Goal: Navigation & Orientation: Find specific page/section

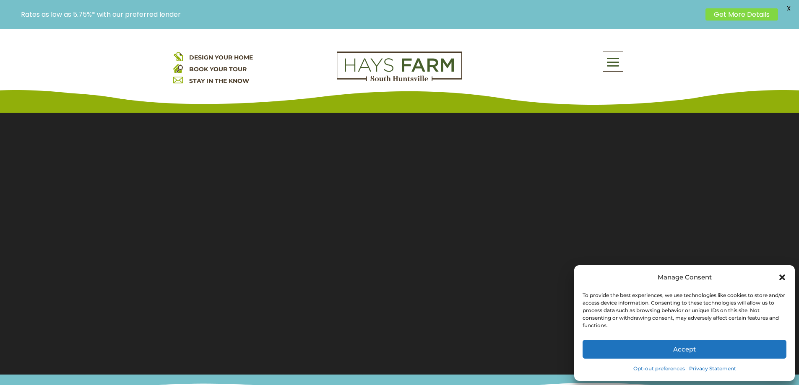
click at [666, 370] on link "Opt-out preferences" at bounding box center [659, 369] width 52 height 12
click at [783, 276] on icon "Close dialog" at bounding box center [782, 277] width 8 height 8
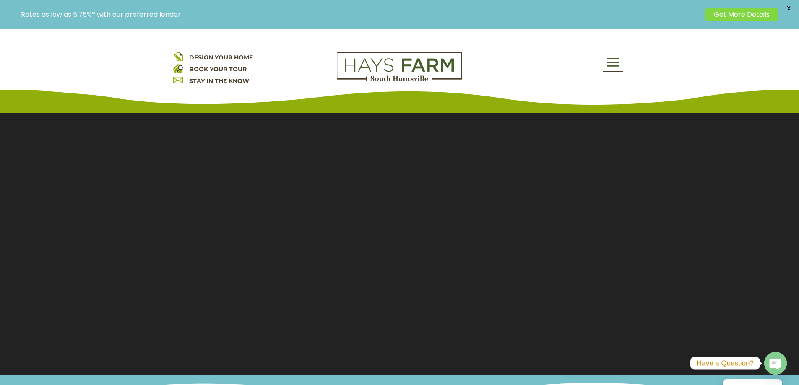
click at [611, 58] on span at bounding box center [613, 62] width 20 height 19
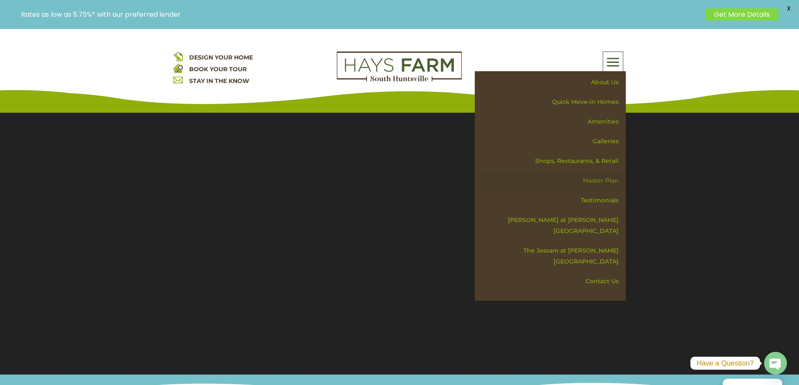
click at [593, 182] on link "Master Plan" at bounding box center [553, 181] width 145 height 20
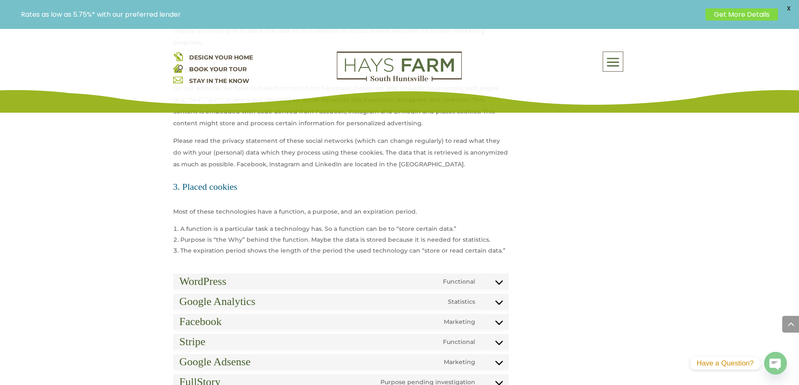
scroll to position [783, 0]
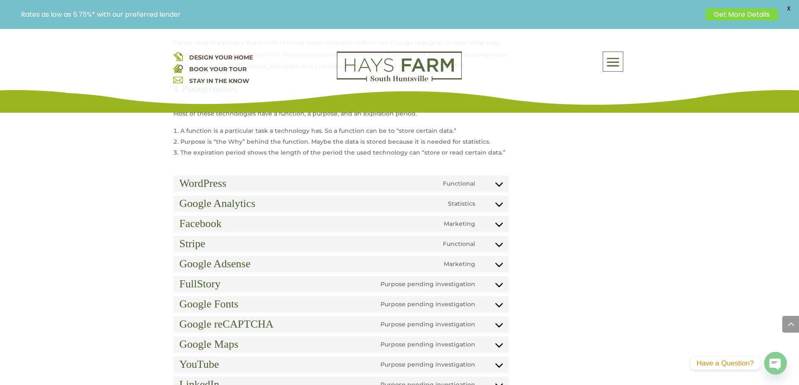
click at [497, 198] on div "Google Analytics Statistics Consent to service google-analytics" at bounding box center [340, 204] width 327 height 12
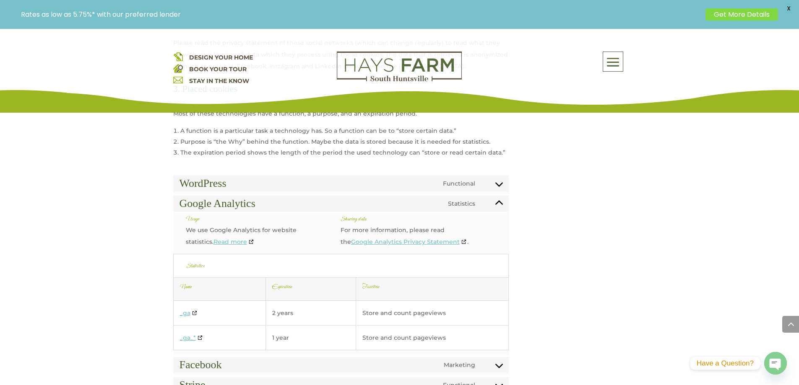
click at [501, 178] on div "WordPress Functional Consent to service wordpress" at bounding box center [340, 184] width 327 height 12
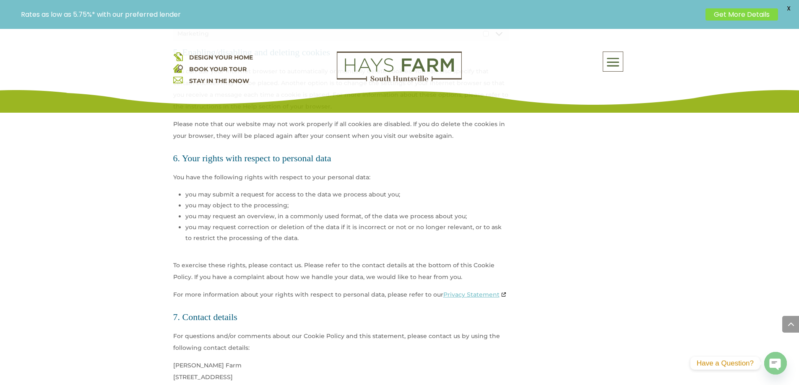
scroll to position [1761, 0]
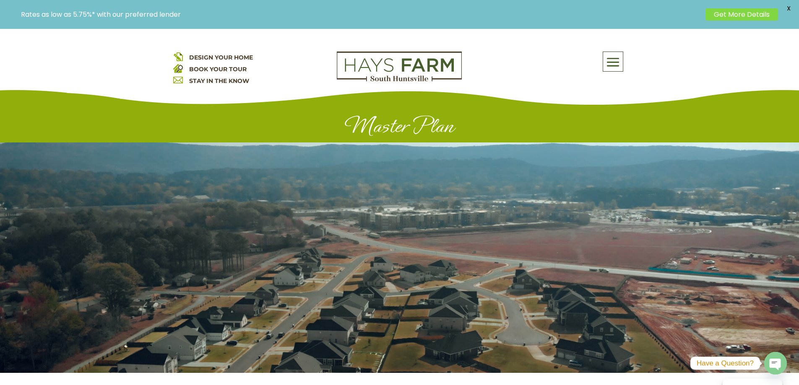
click at [221, 55] on span "DESIGN YOUR HOME" at bounding box center [221, 58] width 64 height 8
